Goal: Find specific page/section: Find specific page/section

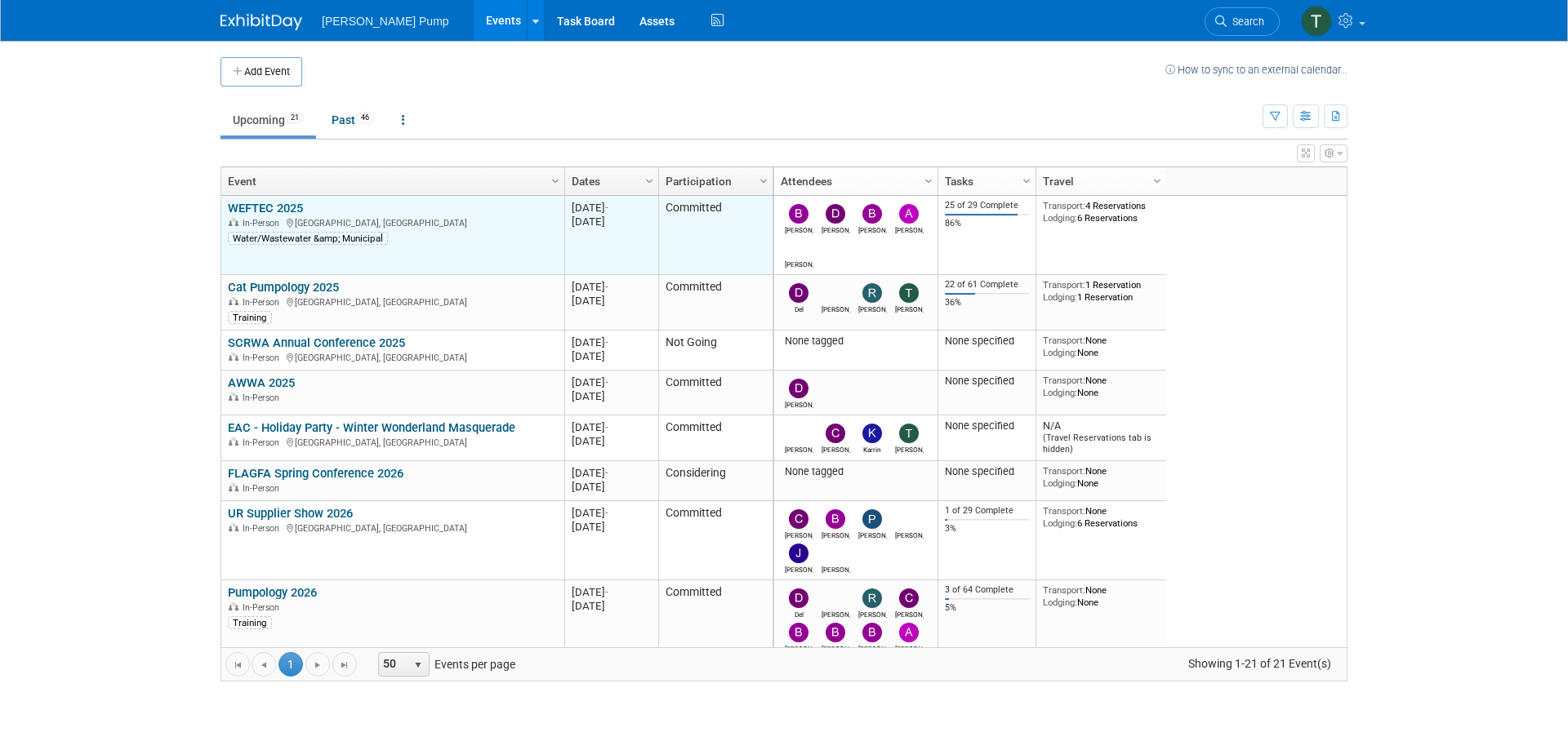
click at [276, 206] on link "WEFTEC 2025" at bounding box center [265, 208] width 75 height 14
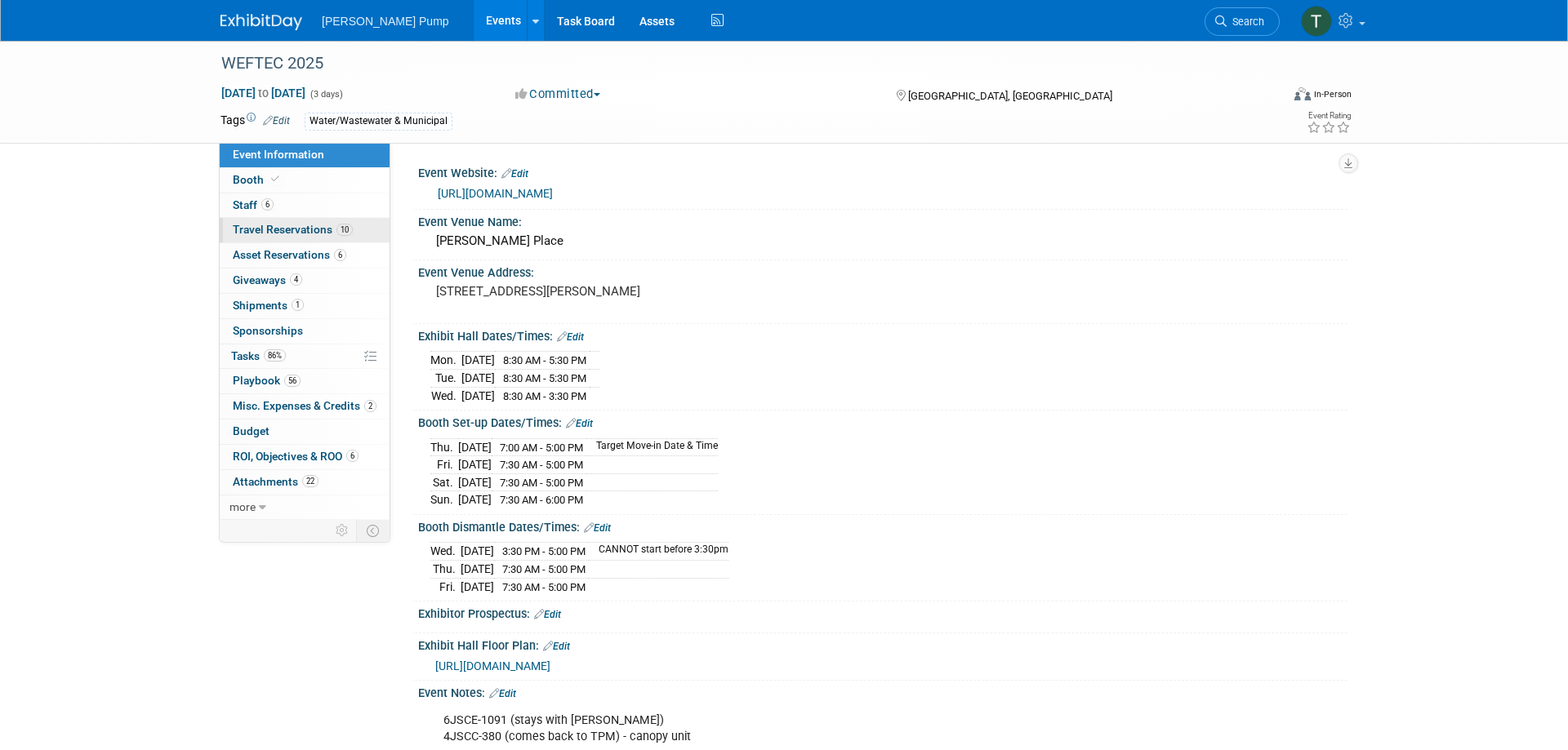
click at [291, 228] on span "Travel Reservations 10" at bounding box center [293, 229] width 120 height 13
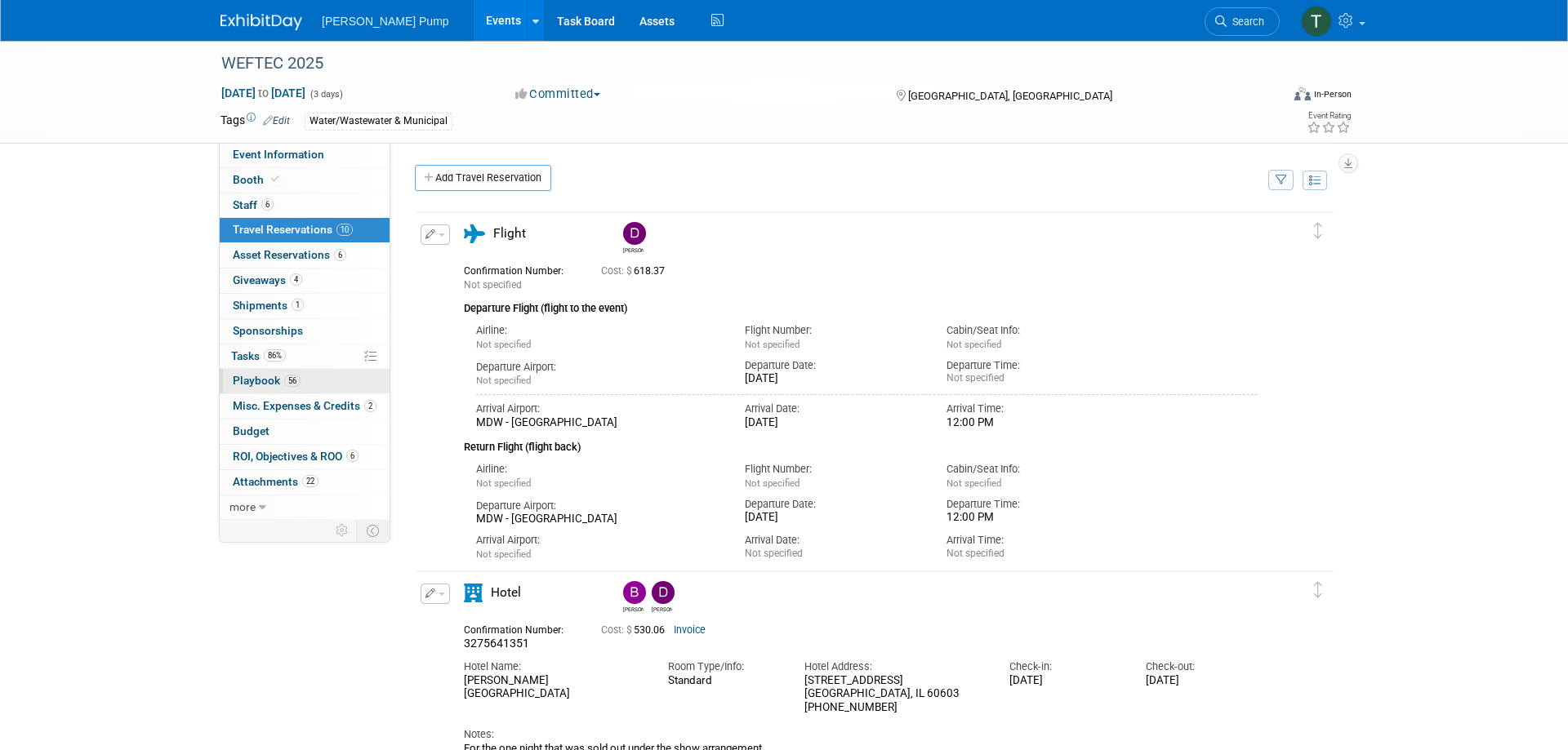
click at [250, 383] on span "Playbook 56" at bounding box center [267, 380] width 68 height 13
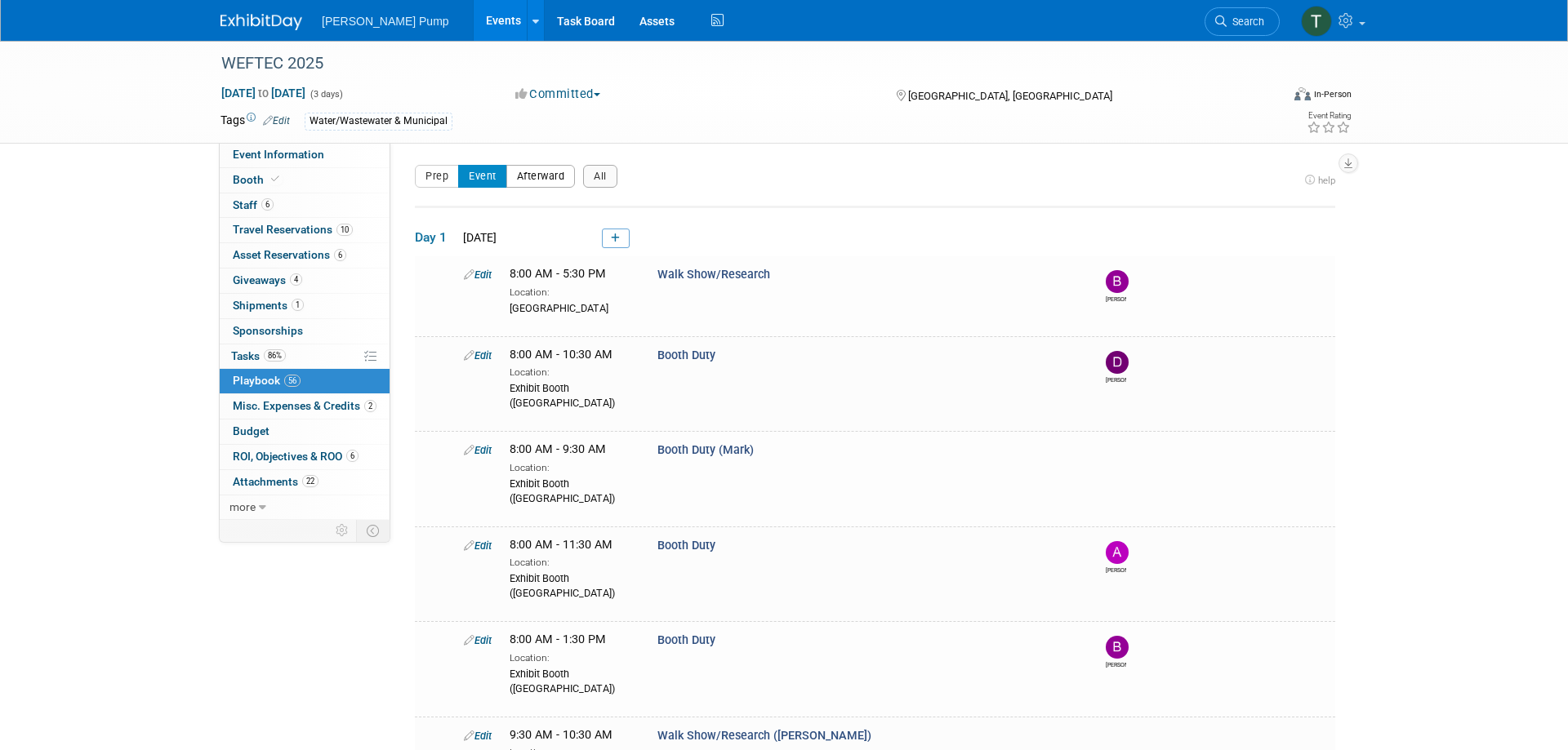
click at [550, 177] on button "Afterward" at bounding box center [541, 176] width 69 height 23
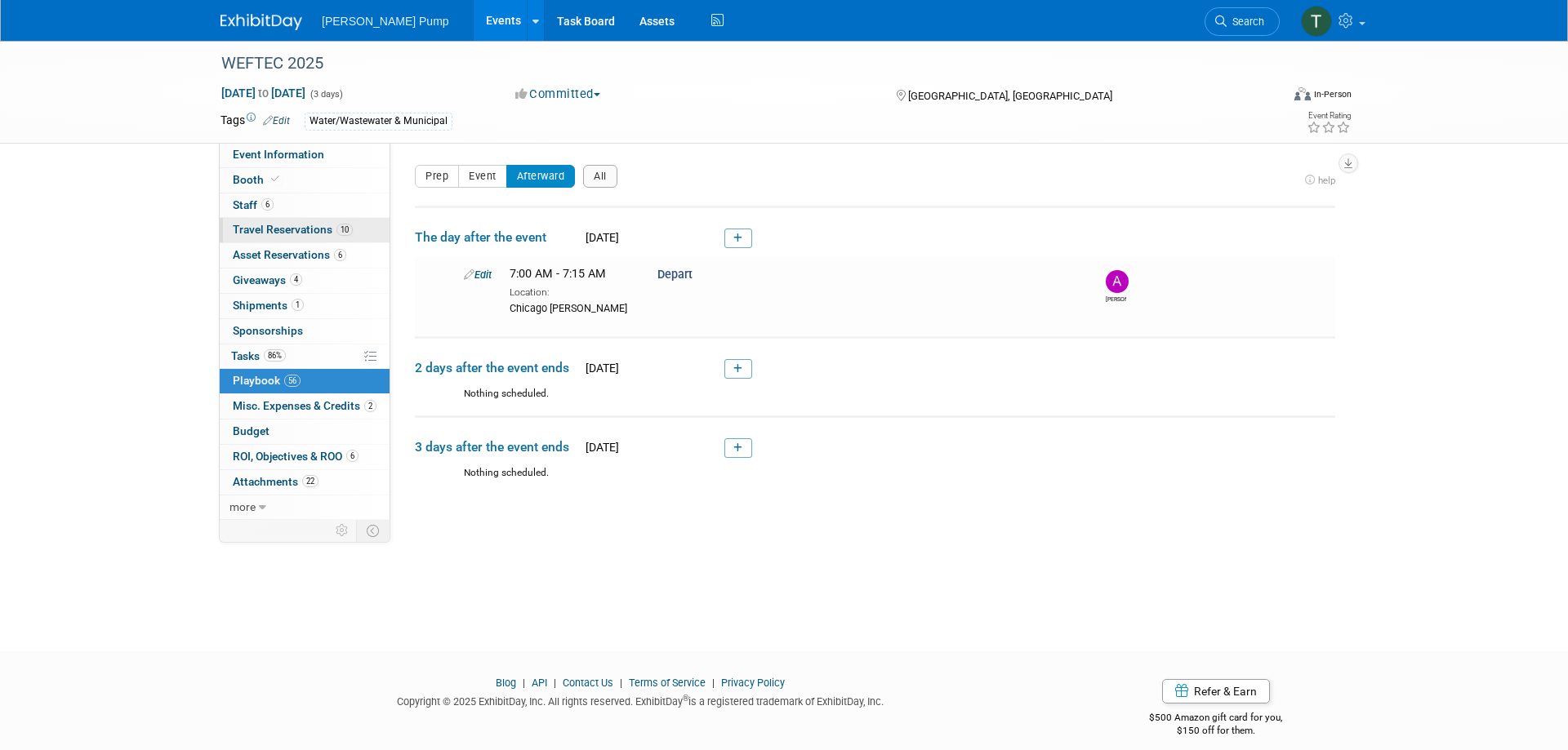
click at [283, 224] on span "Travel Reservations 10" at bounding box center [293, 229] width 120 height 13
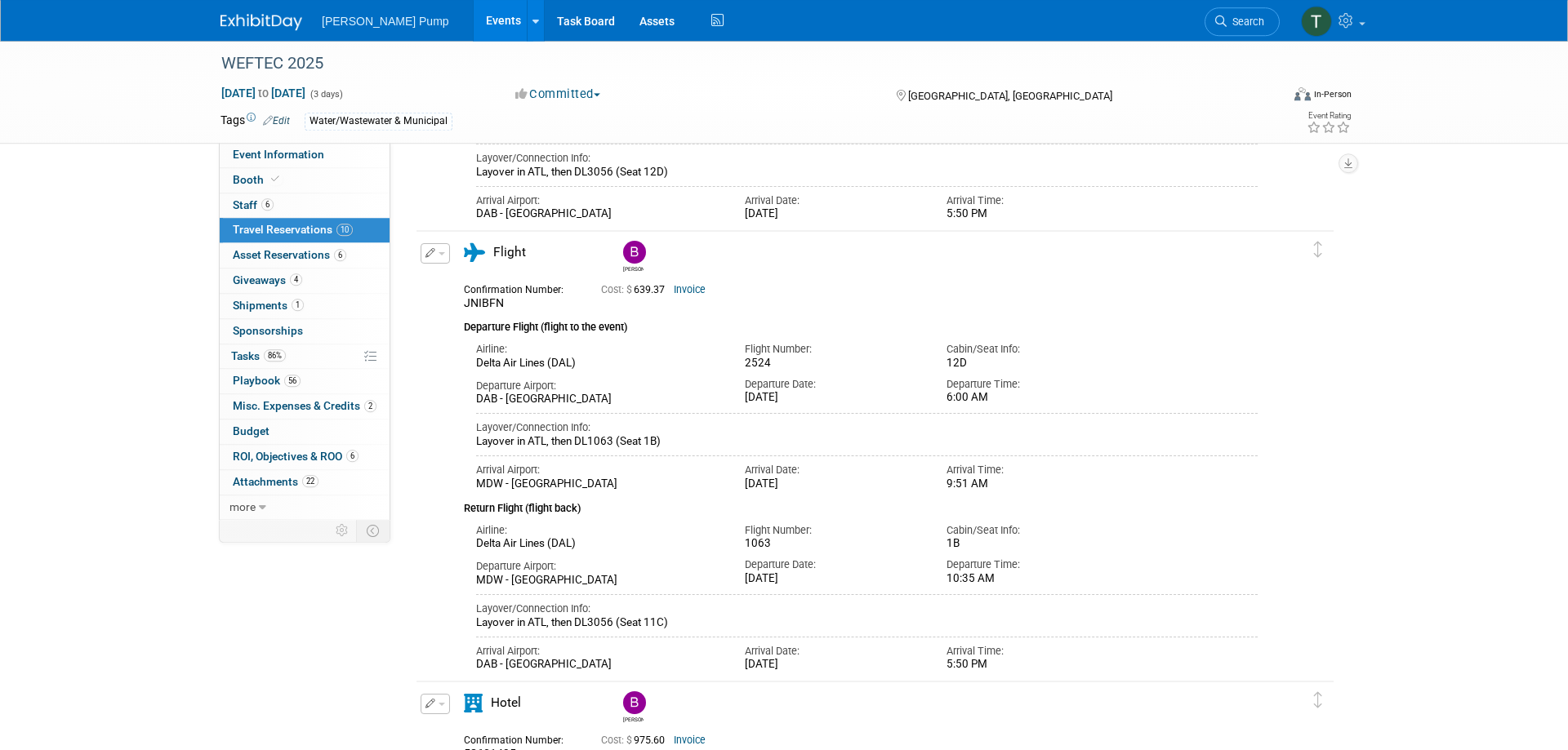
scroll to position [1416, 0]
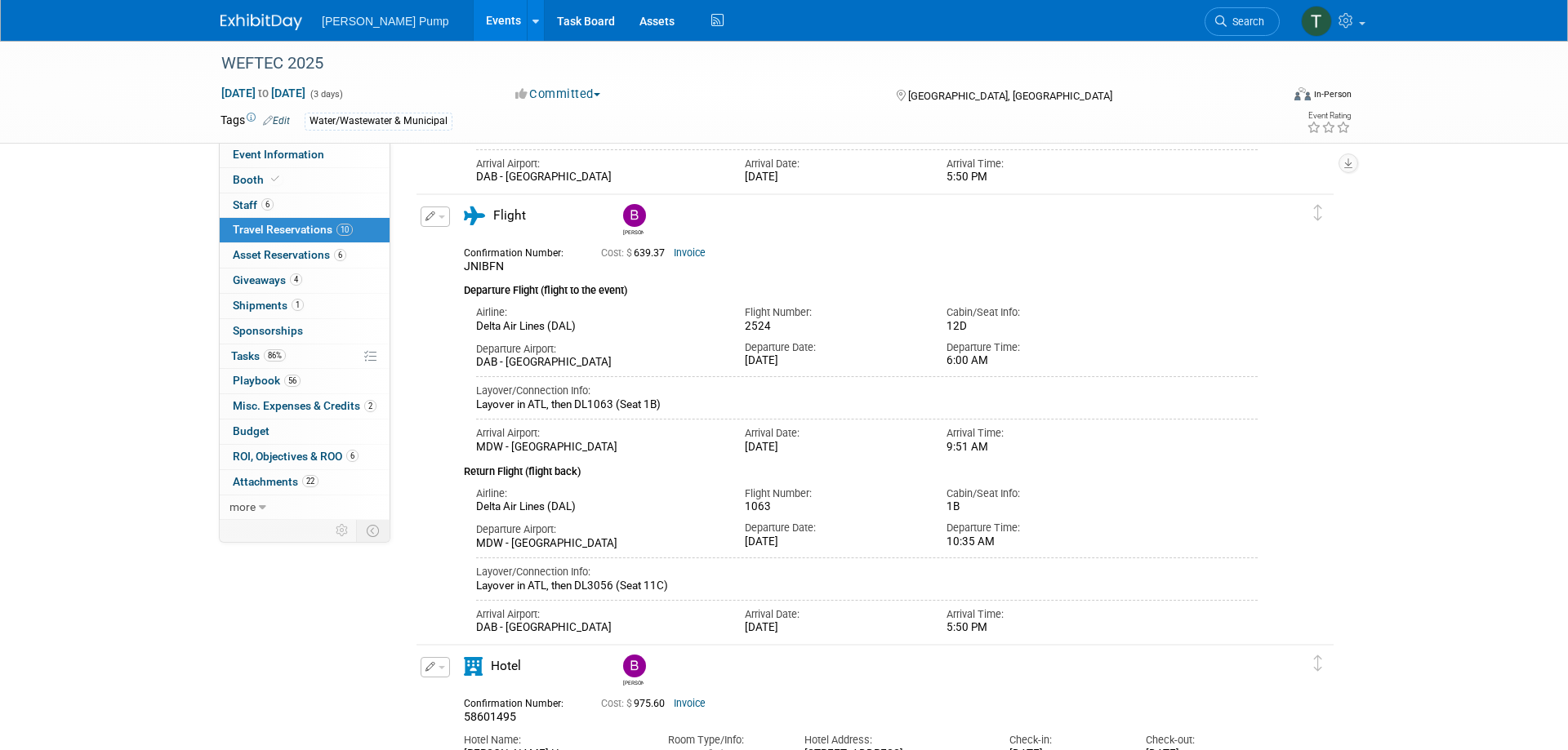
click at [473, 21] on link "Events" at bounding box center [503, 20] width 60 height 40
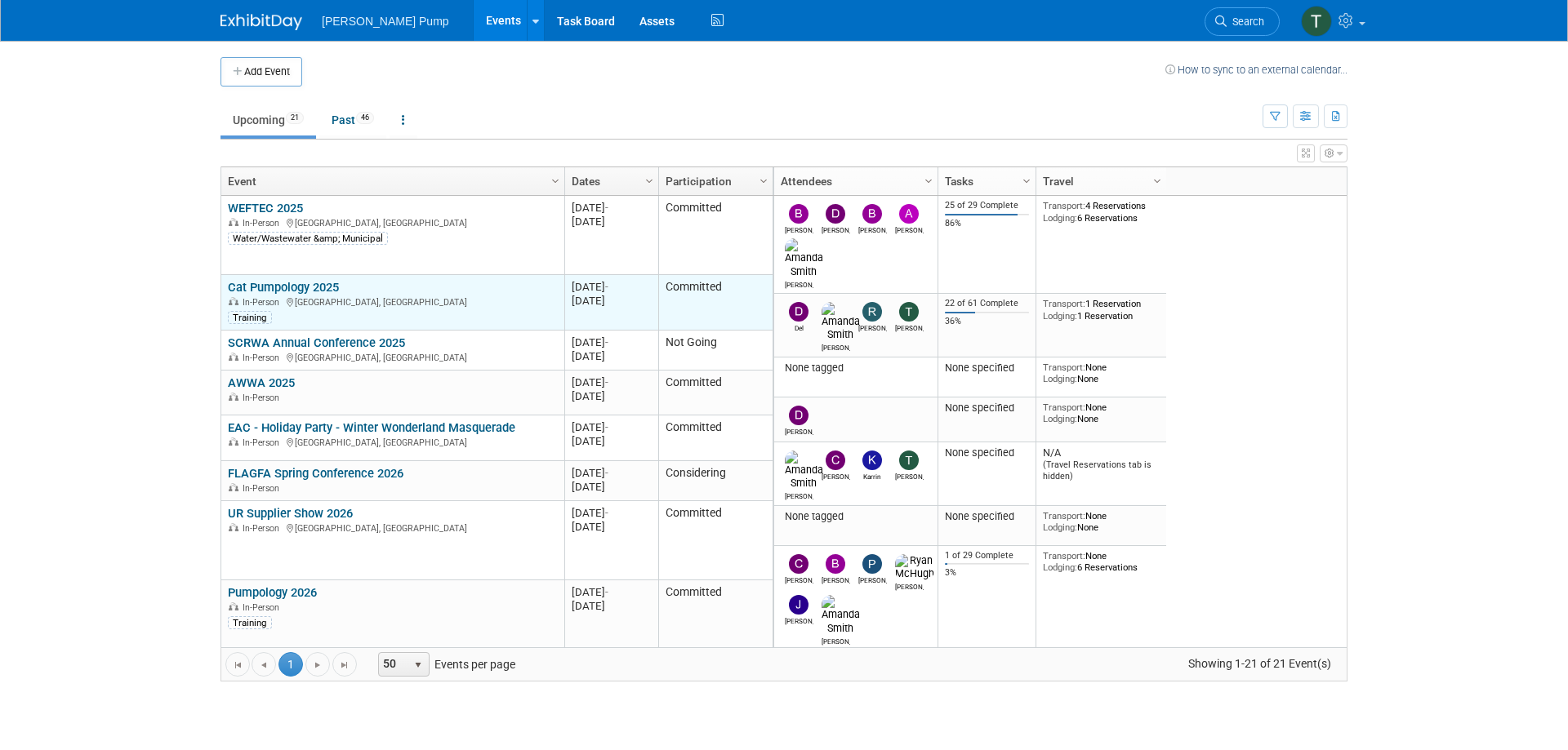
click at [295, 291] on link "Cat Pumpology 2025" at bounding box center [284, 287] width 111 height 14
